Goal: Information Seeking & Learning: Learn about a topic

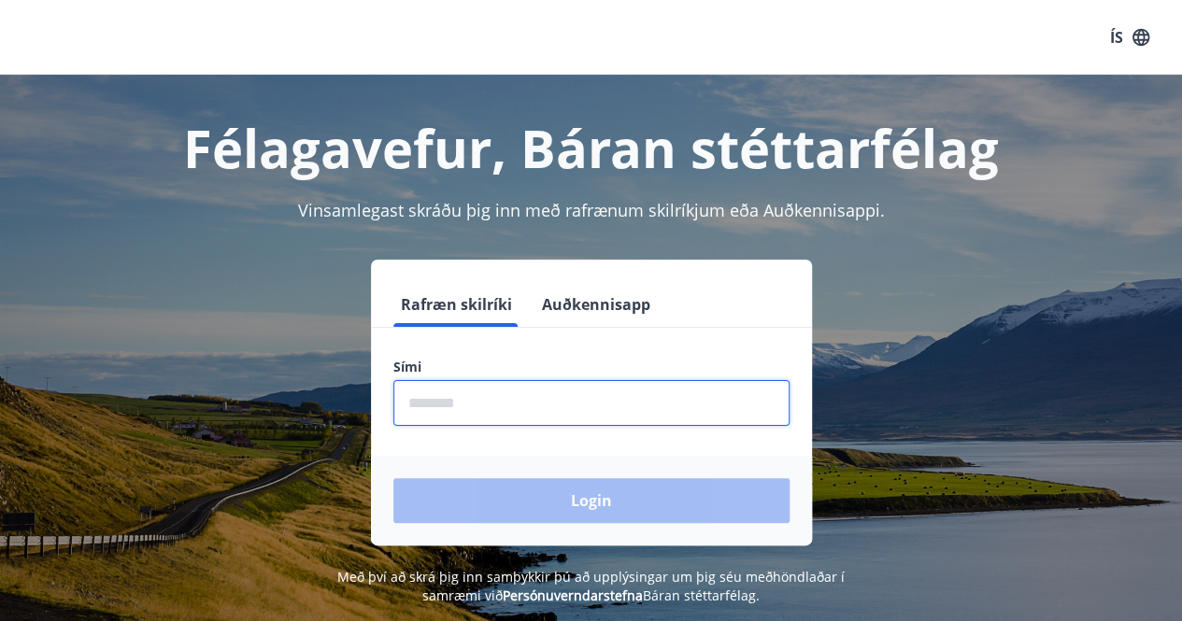
click at [530, 404] on input "phone" at bounding box center [591, 403] width 396 height 46
type input "********"
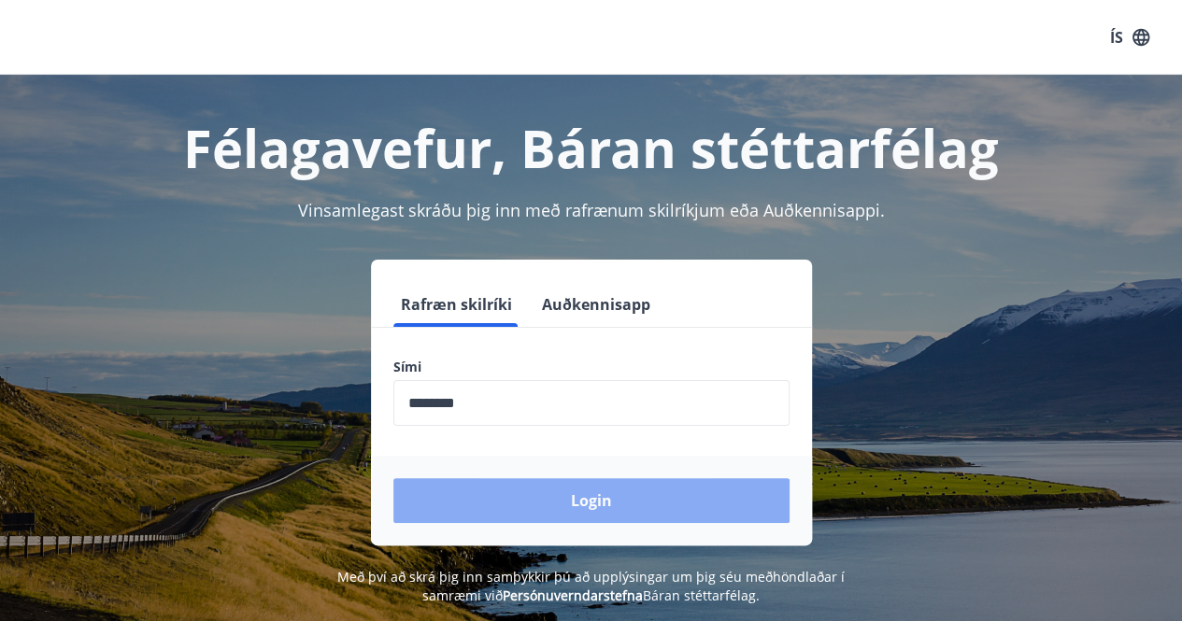
click at [553, 509] on button "Login" at bounding box center [591, 500] width 396 height 45
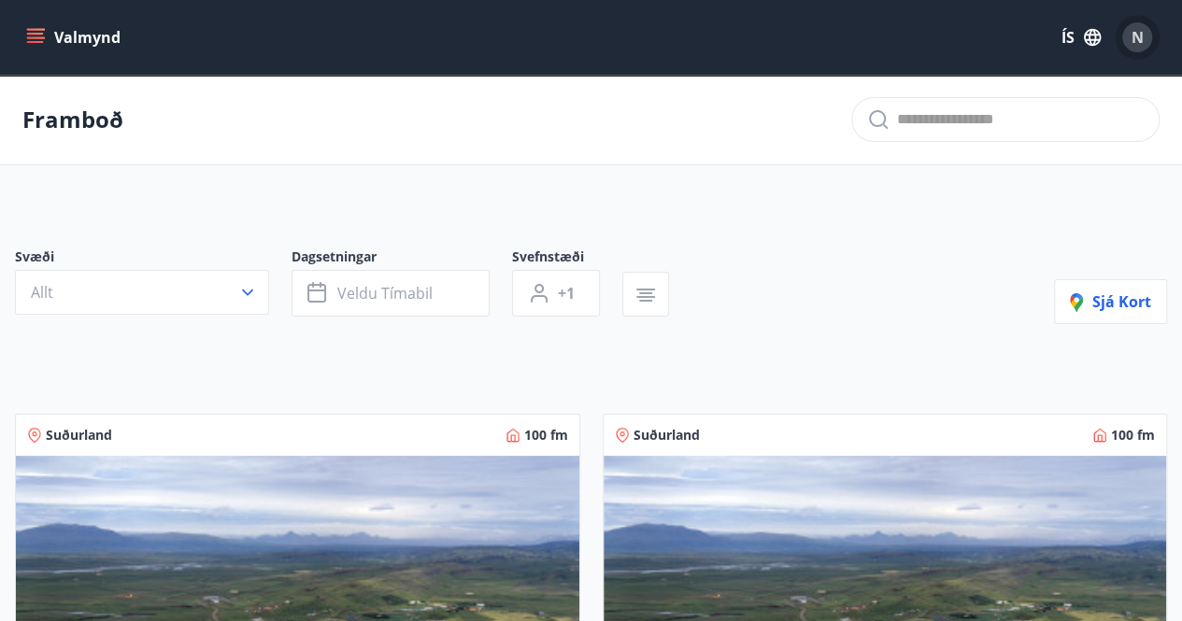
click at [1127, 32] on div "N" at bounding box center [1137, 37] width 30 height 30
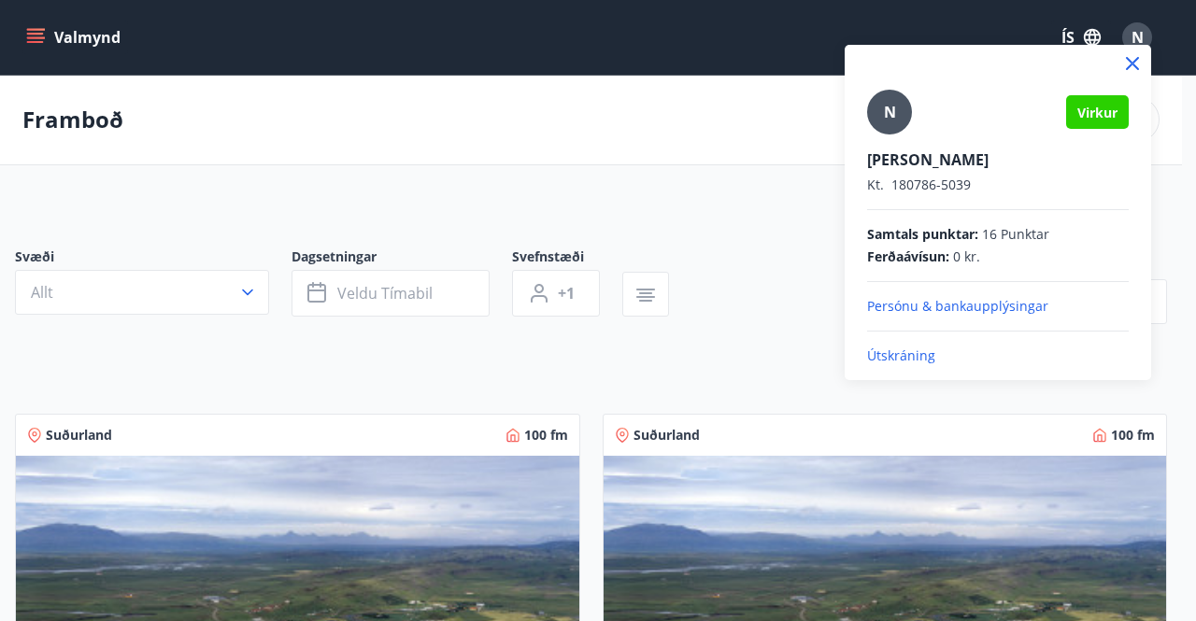
click at [36, 41] on div at bounding box center [598, 310] width 1196 height 621
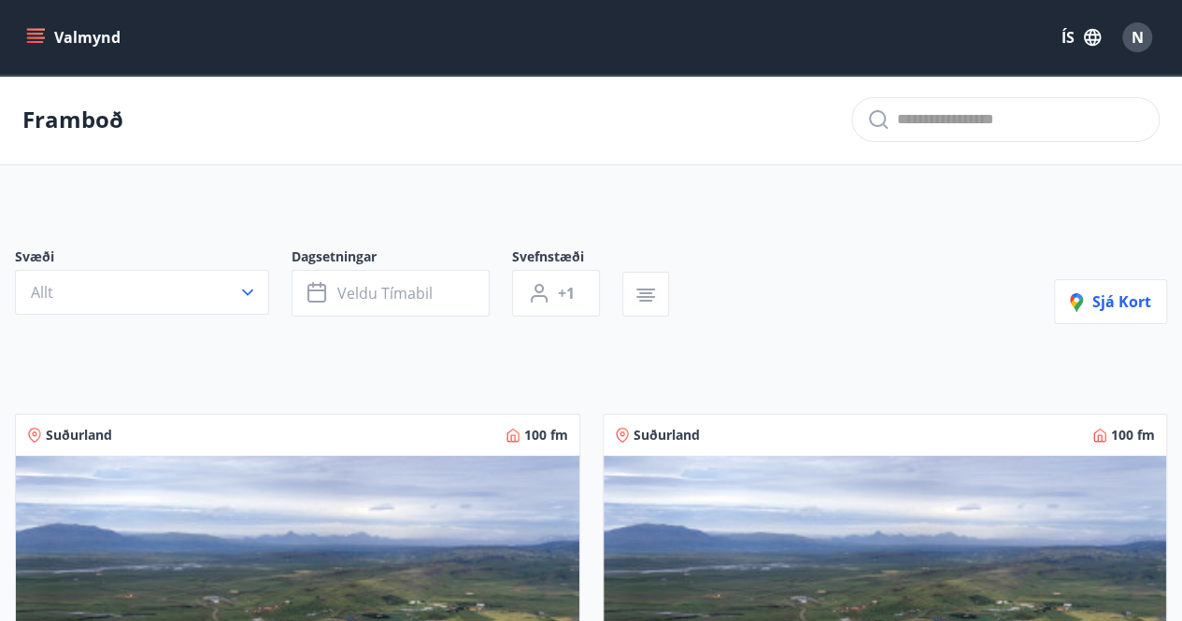
click at [36, 41] on icon "menu" at bounding box center [35, 42] width 17 height 2
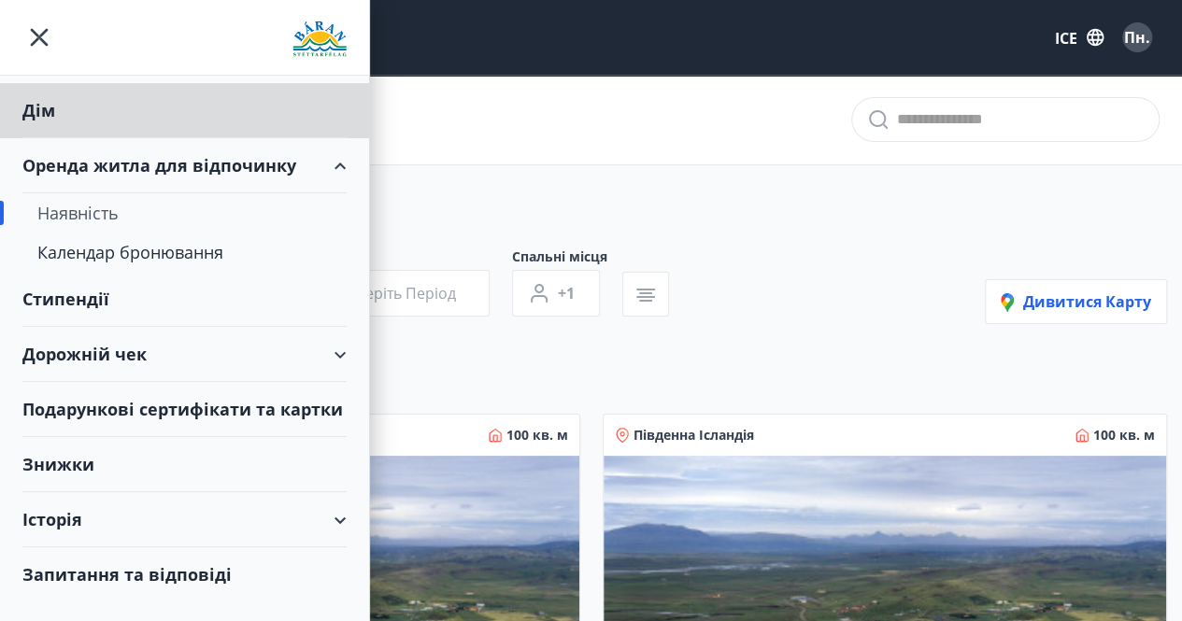
click at [67, 300] on font "Стипендії" at bounding box center [65, 299] width 87 height 22
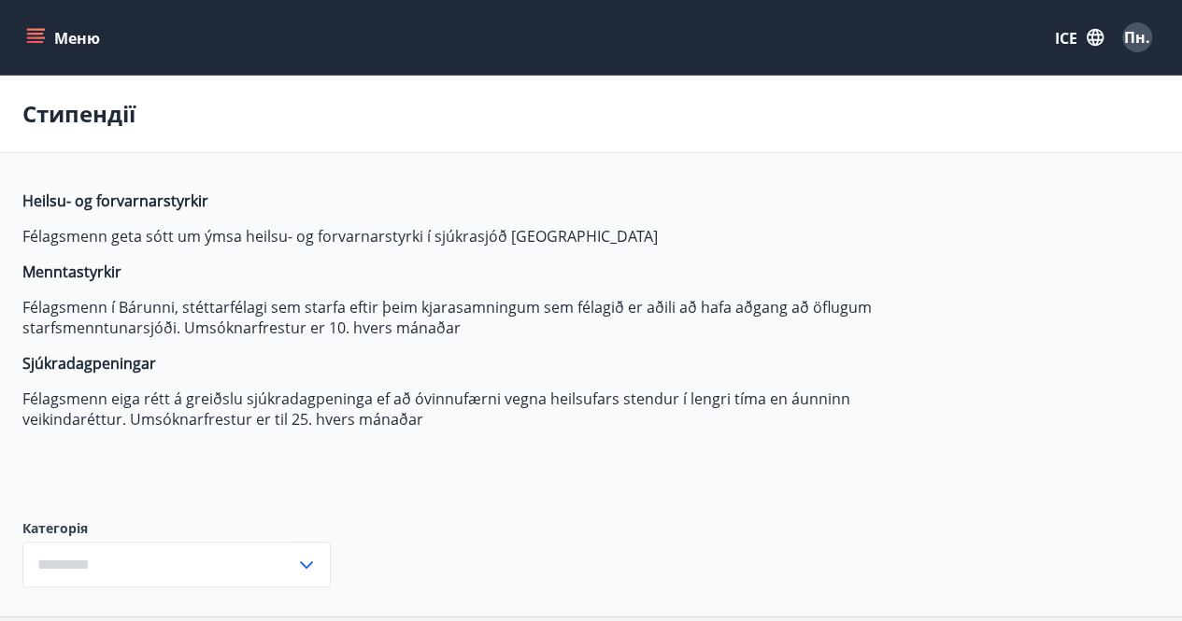
type input "***"
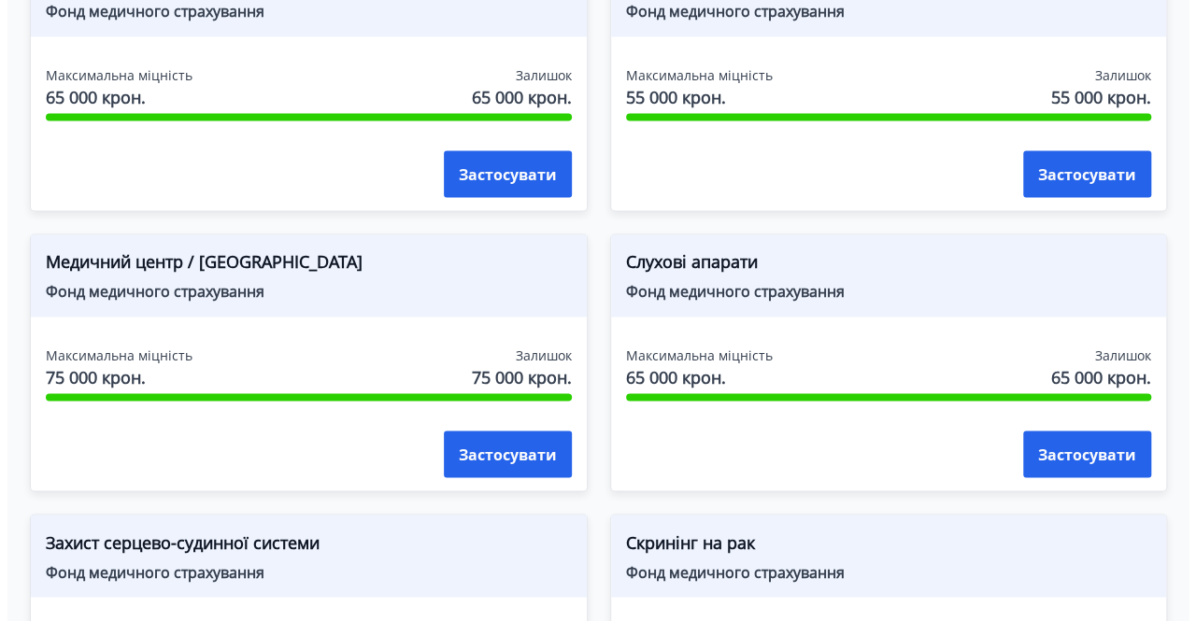
scroll to position [1250, 0]
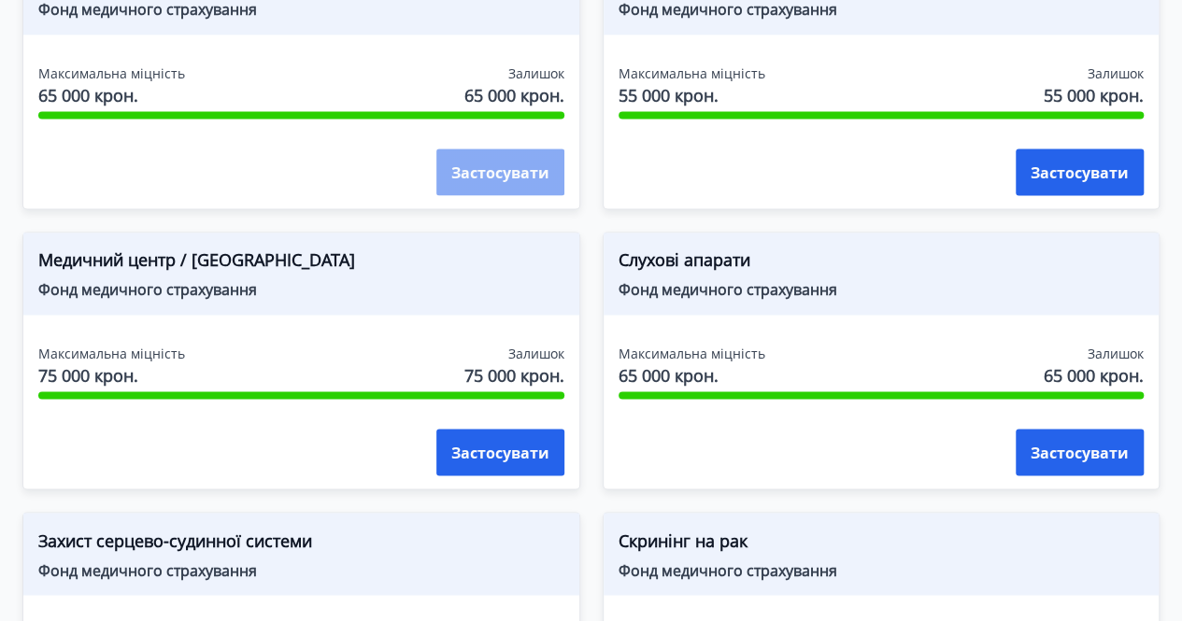
click at [482, 170] on font "Застосувати" at bounding box center [500, 173] width 98 height 21
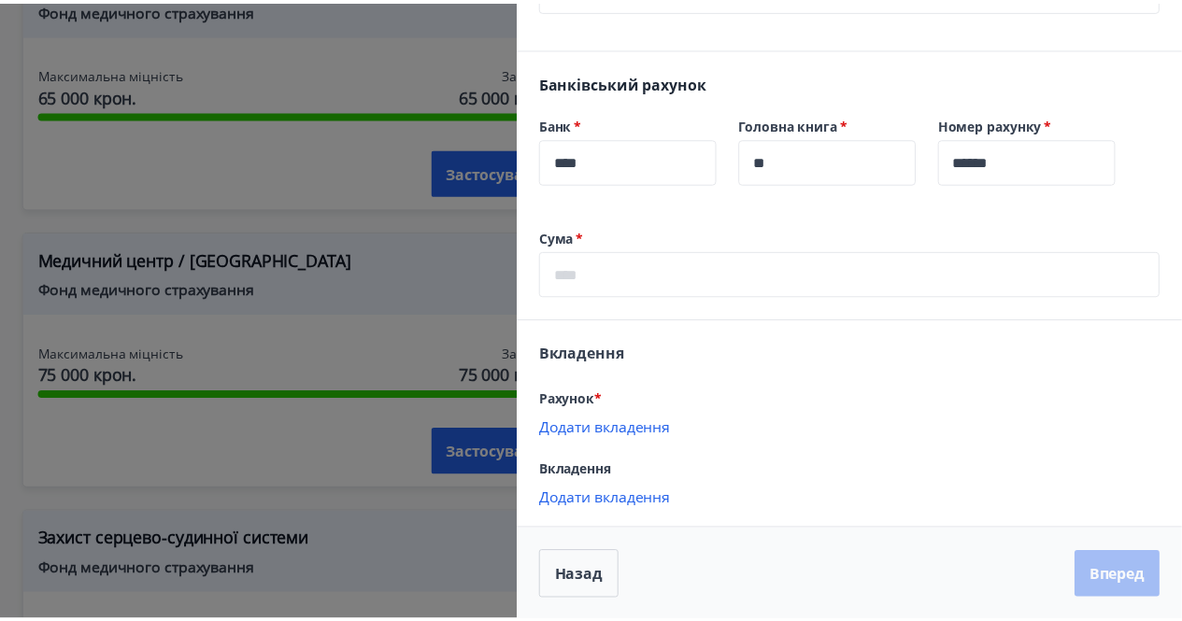
scroll to position [0, 0]
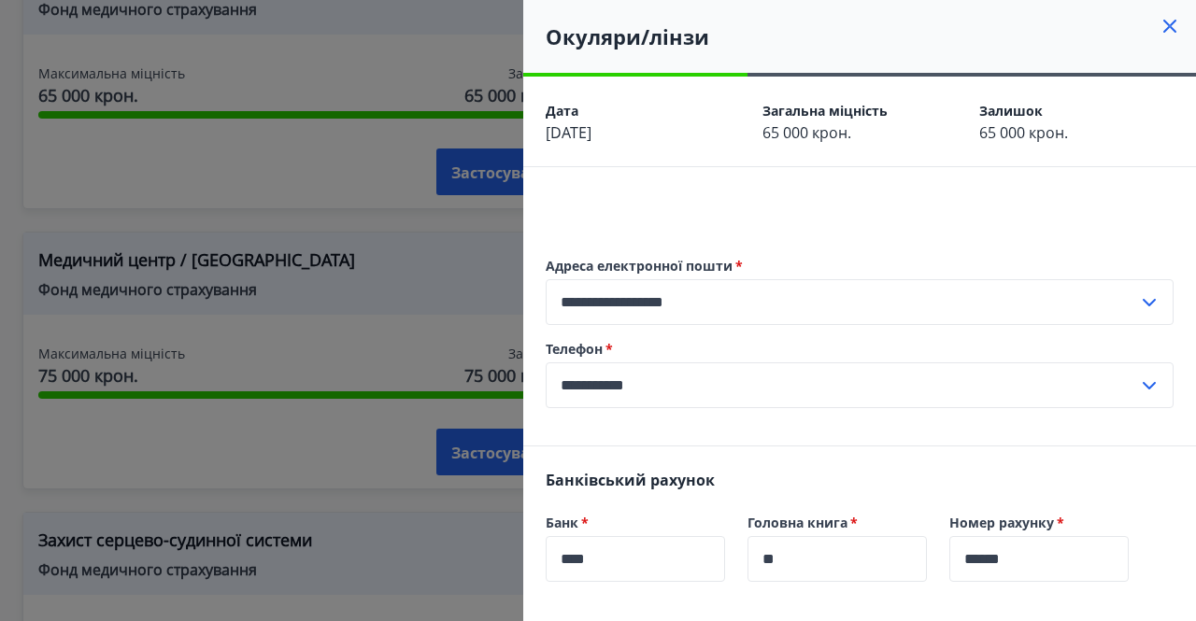
click at [1159, 30] on icon at bounding box center [1170, 26] width 22 height 22
